Goal: Information Seeking & Learning: Compare options

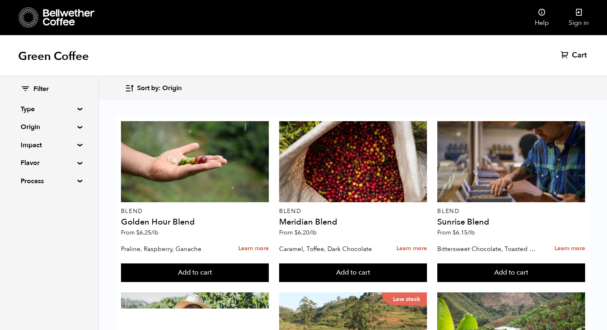
scroll to position [196, 0]
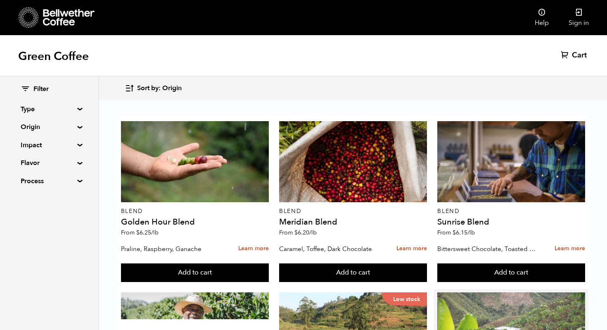
click at [485, 292] on div at bounding box center [511, 332] width 148 height 81
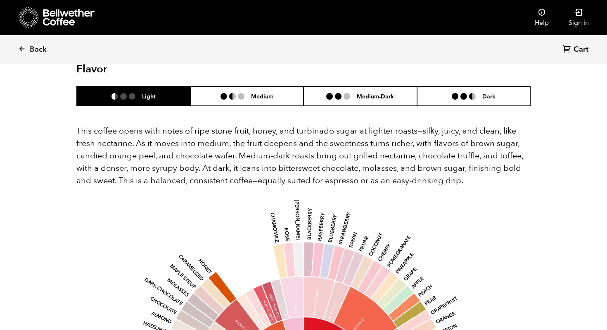
scroll to position [523, 0]
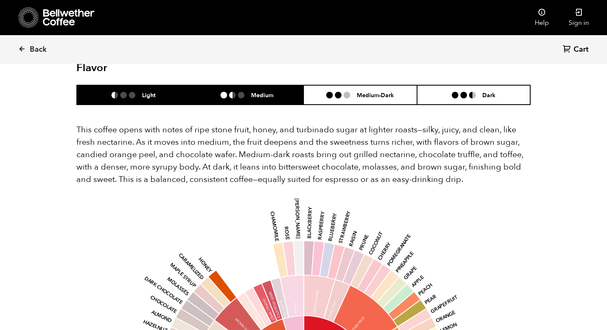
click at [260, 91] on h6 "Medium" at bounding box center [262, 94] width 22 height 7
click at [147, 91] on h6 "Light" at bounding box center [149, 94] width 14 height 7
click at [228, 85] on li "Medium" at bounding box center [247, 94] width 114 height 19
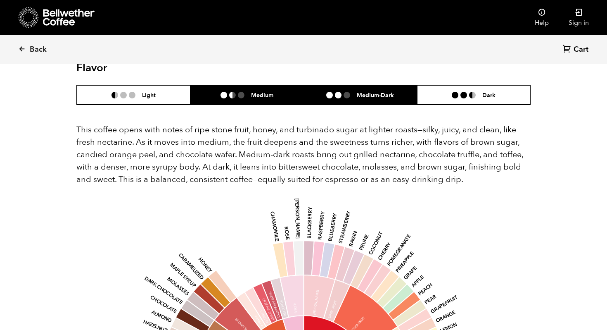
click at [337, 92] on li at bounding box center [338, 95] width 7 height 7
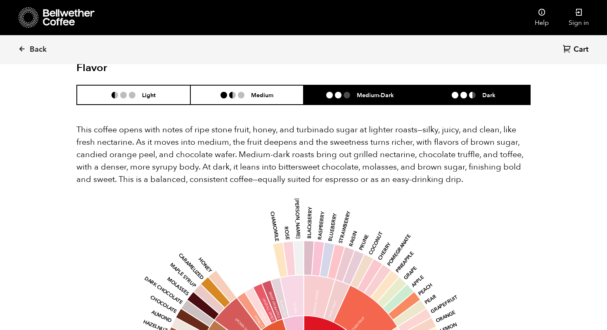
click at [463, 92] on li at bounding box center [464, 95] width 7 height 7
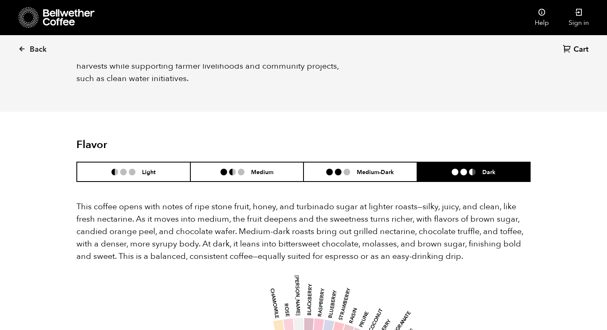
scroll to position [444, 0]
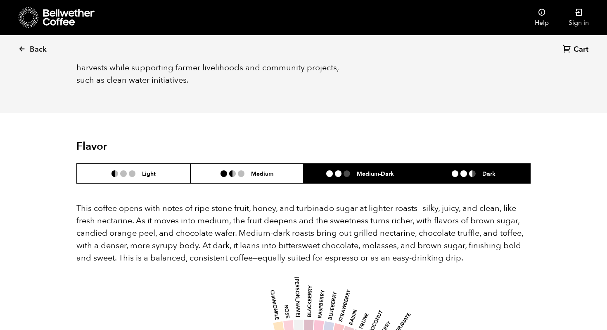
click at [370, 170] on h6 "Medium-Dark" at bounding box center [375, 173] width 37 height 7
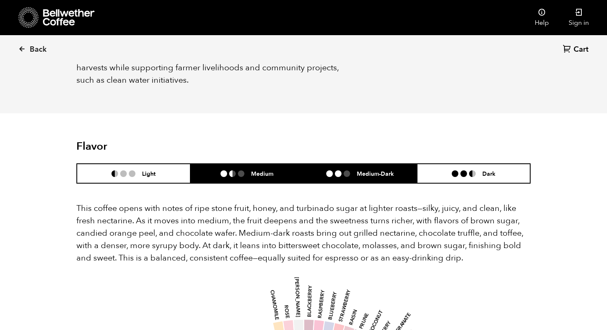
click at [287, 164] on li "Medium" at bounding box center [247, 173] width 114 height 19
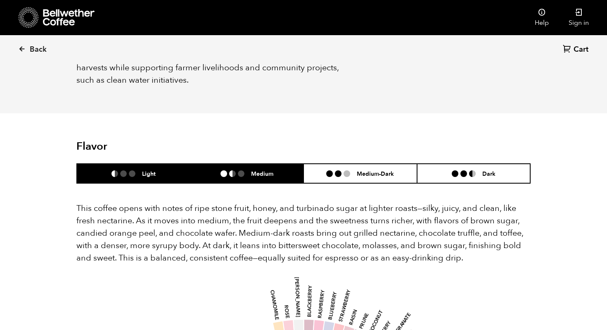
click at [148, 170] on h6 "Light" at bounding box center [149, 173] width 14 height 7
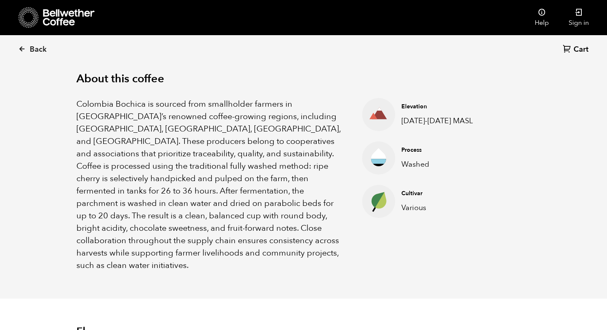
scroll to position [0, 0]
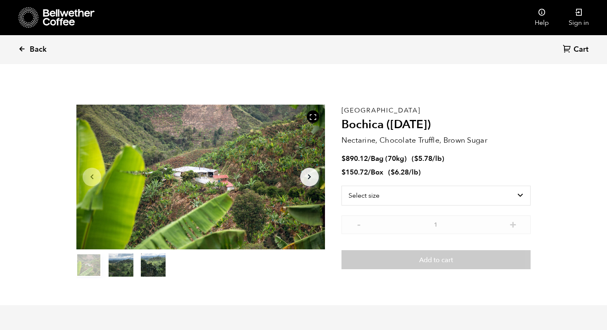
click at [32, 53] on span "Back" at bounding box center [38, 50] width 17 height 10
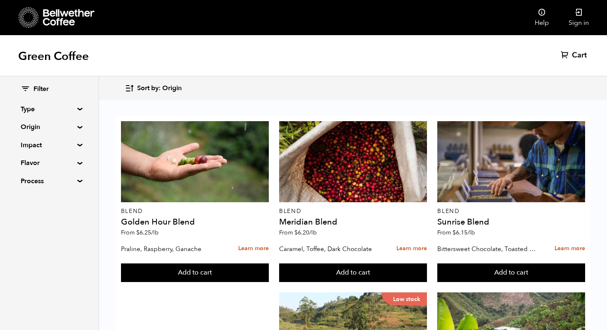
scroll to position [157, 0]
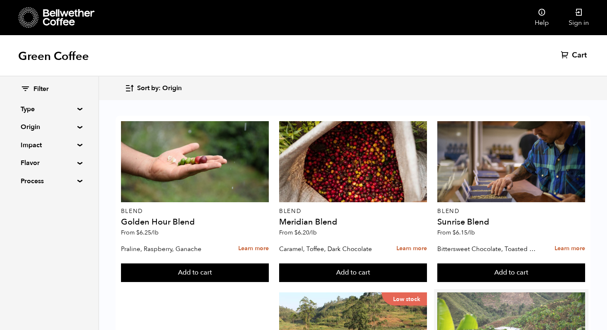
click at [463, 292] on div at bounding box center [511, 332] width 148 height 81
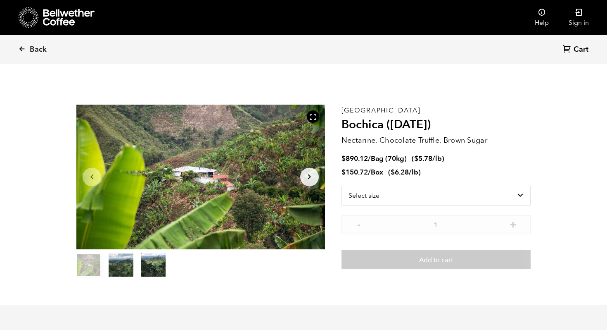
scroll to position [359, 440]
click at [501, 152] on div "Colombia Bochica (JUN 25) Nectarine, Chocolate Truffle, Brown Sugar $ 890.12 / …" at bounding box center [436, 190] width 189 height 173
click at [28, 48] on link "Back" at bounding box center [43, 50] width 51 height 28
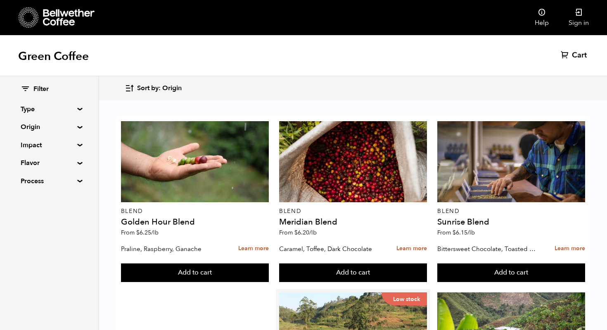
scroll to position [374, 0]
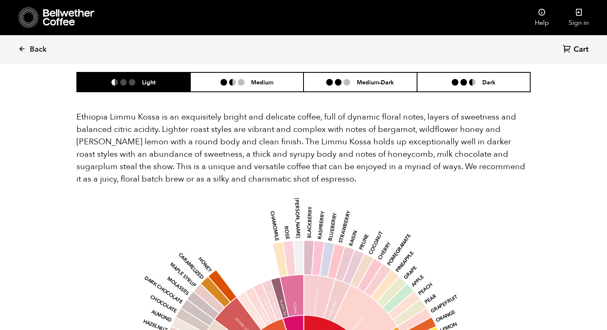
scroll to position [672, 0]
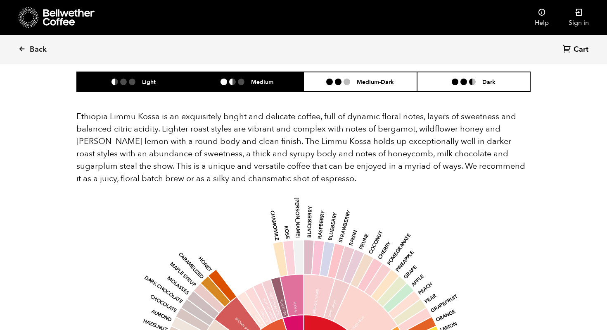
click at [271, 78] on h6 "Medium" at bounding box center [262, 81] width 22 height 7
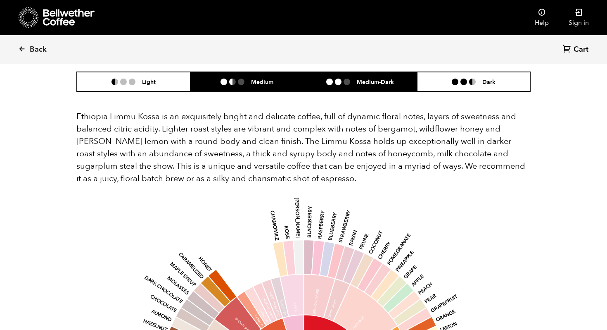
click at [349, 74] on li "Medium-Dark" at bounding box center [361, 81] width 114 height 19
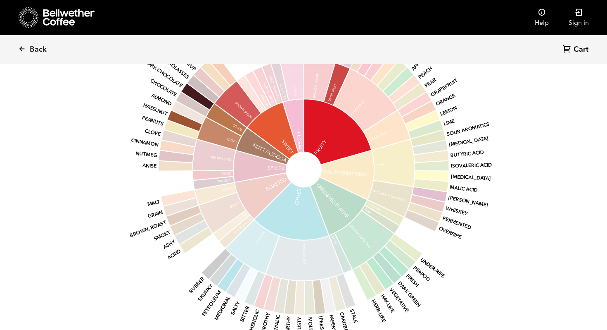
scroll to position [1160, 0]
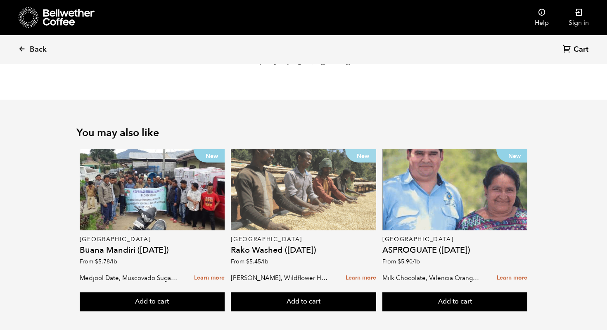
click at [277, 212] on div "New" at bounding box center [303, 189] width 145 height 81
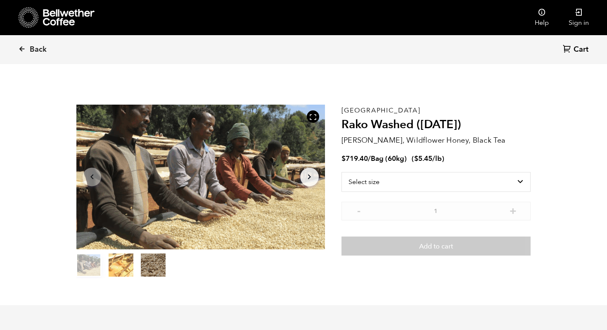
scroll to position [359, 440]
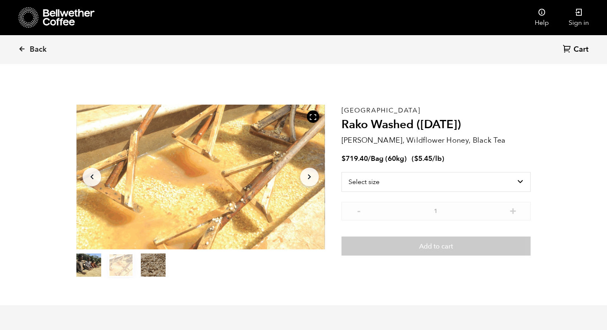
click at [311, 173] on icon "Arrow Right" at bounding box center [309, 177] width 10 height 10
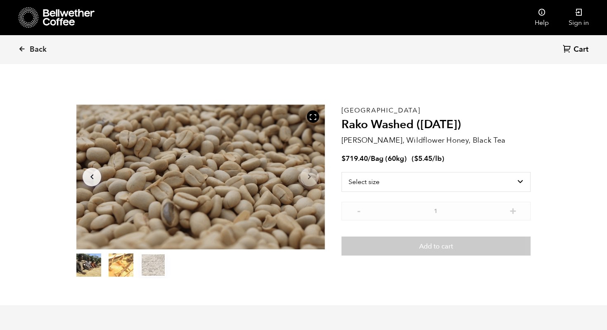
click at [311, 173] on icon "Arrow Right" at bounding box center [309, 177] width 10 height 10
click at [527, 102] on section "Item 3 of 3 Arrow Left Arrow Right item 0 item 1 item 2 Item 3 of 3 Ethiopia Ra…" at bounding box center [304, 191] width 496 height 227
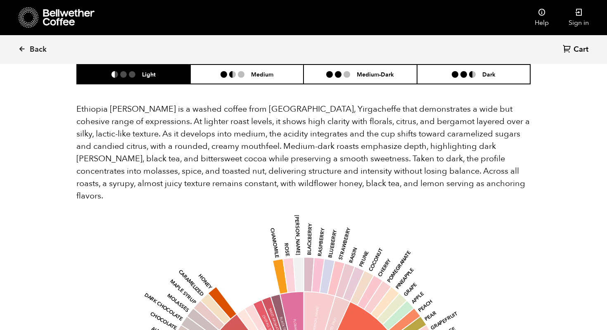
scroll to position [532, 0]
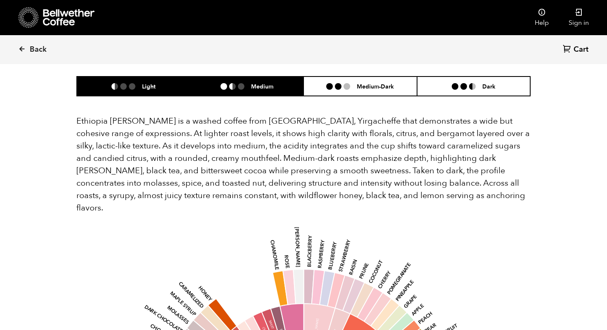
click at [242, 76] on li "Medium" at bounding box center [247, 85] width 114 height 19
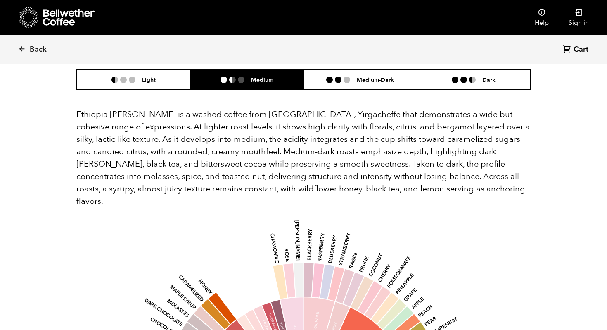
scroll to position [534, 0]
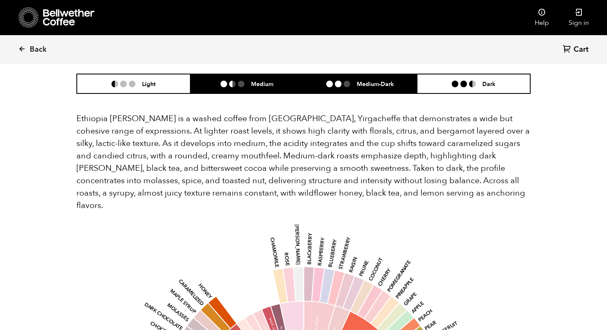
click at [343, 81] on ul at bounding box center [341, 84] width 31 height 7
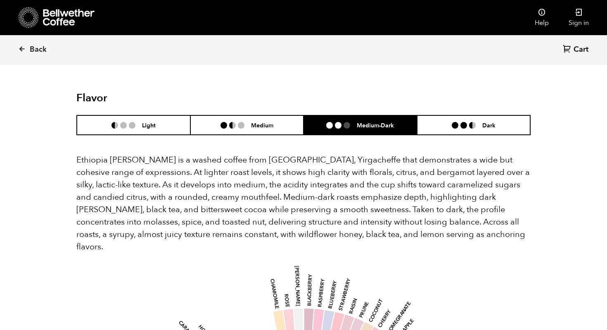
scroll to position [496, 0]
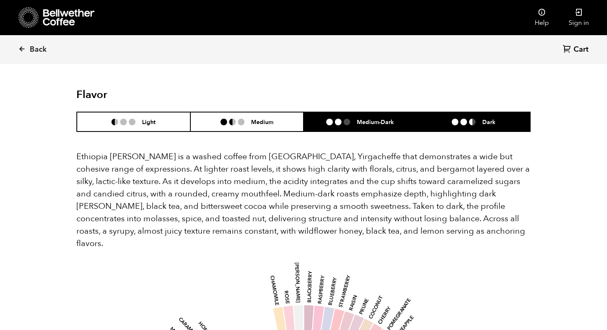
click at [470, 119] on li at bounding box center [472, 122] width 7 height 7
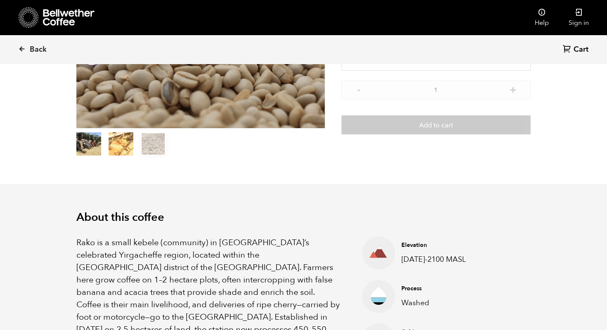
scroll to position [0, 0]
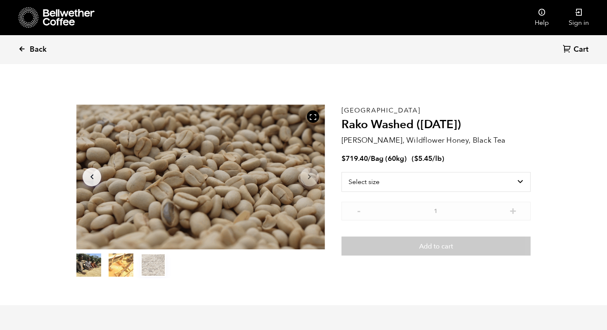
click at [30, 52] on span "Back" at bounding box center [38, 50] width 17 height 10
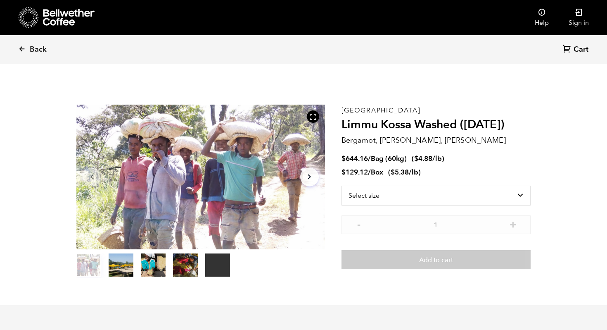
scroll to position [359, 440]
click at [40, 52] on span "Back" at bounding box center [38, 50] width 17 height 10
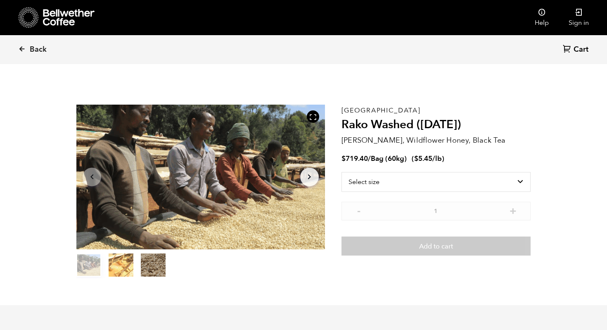
scroll to position [359, 440]
click at [34, 53] on span "Back" at bounding box center [38, 50] width 17 height 10
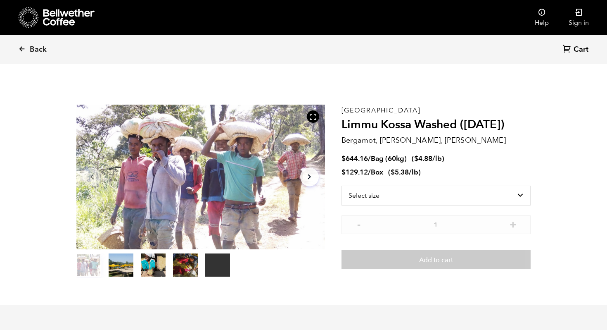
scroll to position [359, 440]
click at [35, 55] on link "Back" at bounding box center [43, 50] width 51 height 28
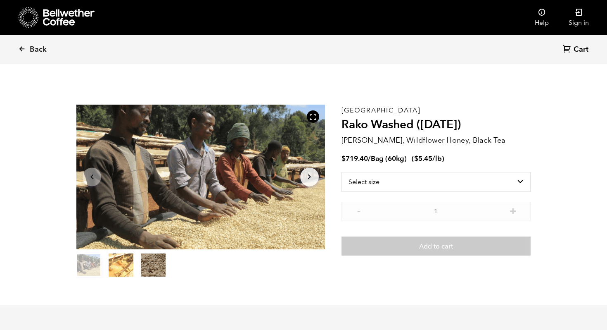
scroll to position [359, 440]
click at [35, 55] on link "Back" at bounding box center [43, 50] width 51 height 28
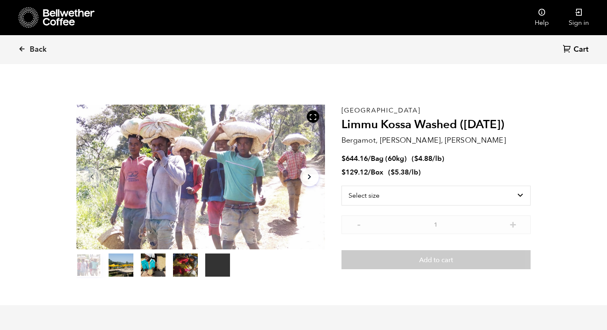
scroll to position [359, 440]
click at [35, 55] on link "Back" at bounding box center [43, 50] width 51 height 28
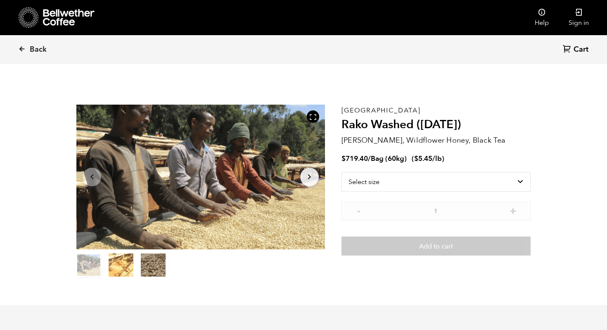
scroll to position [359, 440]
click at [34, 50] on span "Back" at bounding box center [38, 50] width 17 height 10
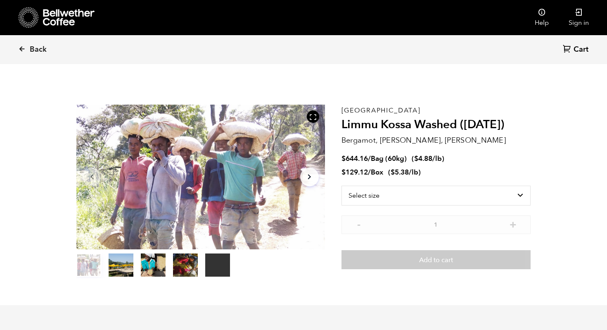
scroll to position [359, 440]
click at [49, 22] on icon at bounding box center [69, 17] width 52 height 17
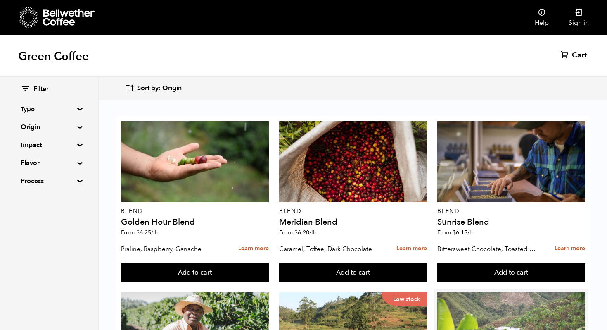
scroll to position [208, 0]
click at [497, 292] on div at bounding box center [511, 332] width 148 height 81
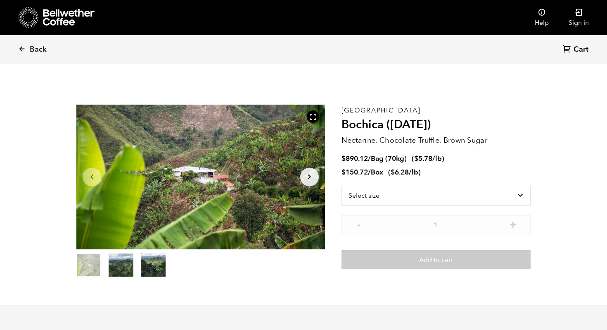
scroll to position [359, 440]
click at [19, 51] on icon at bounding box center [21, 48] width 7 height 7
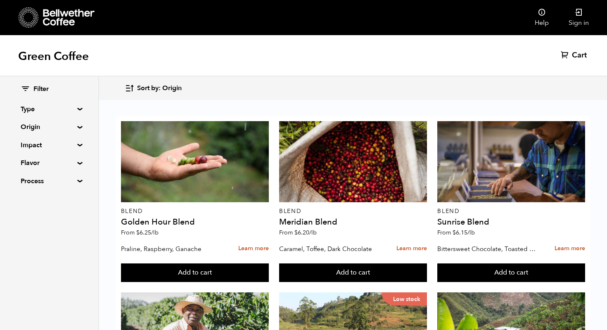
scroll to position [400, 0]
